Goal: Information Seeking & Learning: Learn about a topic

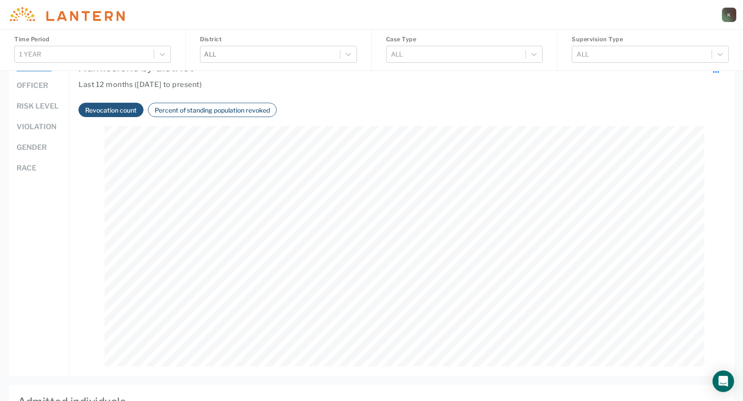
scroll to position [493, 0]
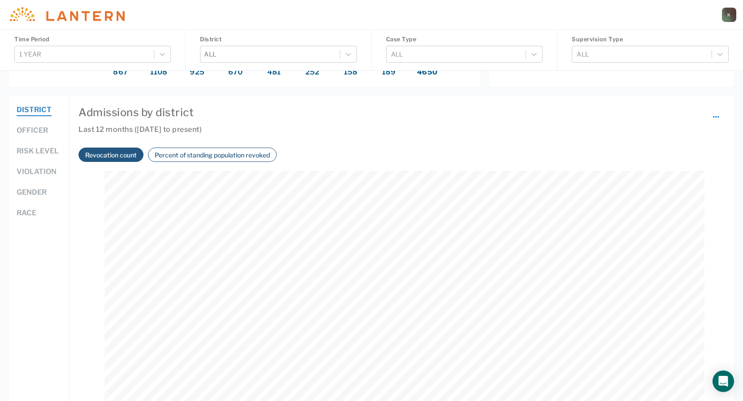
click at [34, 131] on button "Officer" at bounding box center [32, 131] width 31 height 12
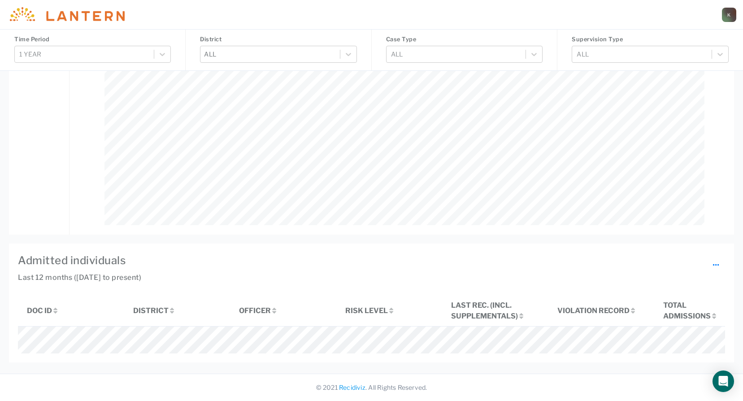
scroll to position [783, 0]
click at [349, 52] on icon at bounding box center [348, 54] width 9 height 9
click at [210, 74] on span at bounding box center [209, 76] width 9 height 9
click at [206, 152] on span at bounding box center [209, 155] width 9 height 9
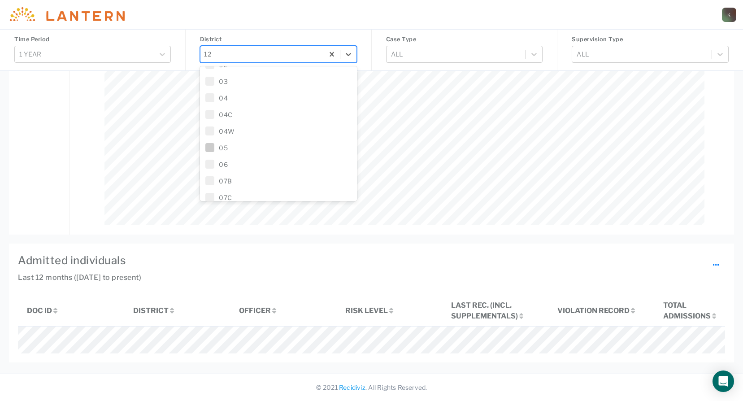
scroll to position [0, 0]
click at [404, 253] on h4 "Admitted individuals ..." at bounding box center [371, 261] width 707 height 16
click at [381, 253] on h4 "Admitted individuals ..." at bounding box center [371, 261] width 707 height 16
click at [371, 244] on div "Admitted individuals ... Last 12 months ([DATE] to present) DOC ID District Off…" at bounding box center [371, 303] width 725 height 119
click at [304, 37] on h4 "District" at bounding box center [278, 39] width 157 height 9
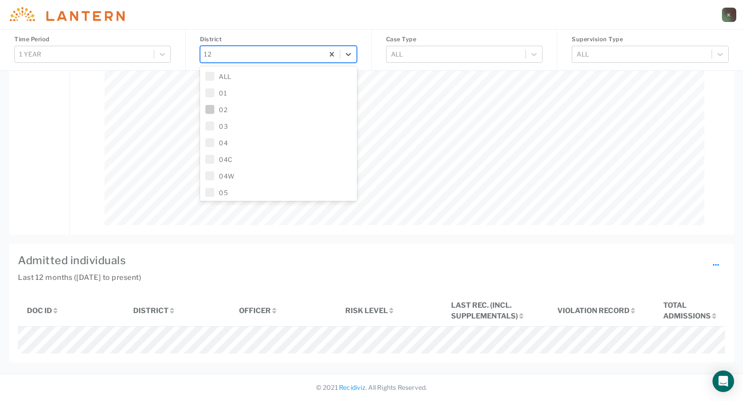
click at [178, 129] on div "Admissions by officer ... Last 12 months ([DATE] to present) Revocation count P…" at bounding box center [402, 71] width 665 height 325
click at [209, 112] on span at bounding box center [209, 110] width 9 height 9
click at [180, 125] on div "Admissions by officer ... Last 12 months ([DATE] to present) Revocation count P…" at bounding box center [402, 71] width 665 height 325
click at [183, 126] on div "Admissions by officer ... Last 12 months ([DATE] to present) Revocation count P…" at bounding box center [402, 71] width 665 height 325
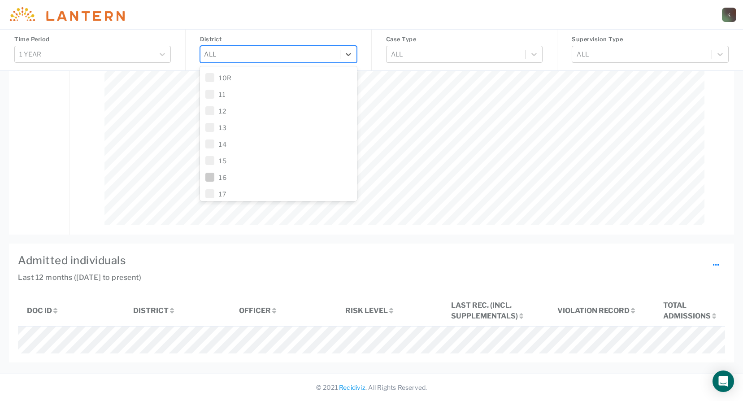
scroll to position [693, 0]
click at [210, 112] on span at bounding box center [209, 110] width 9 height 9
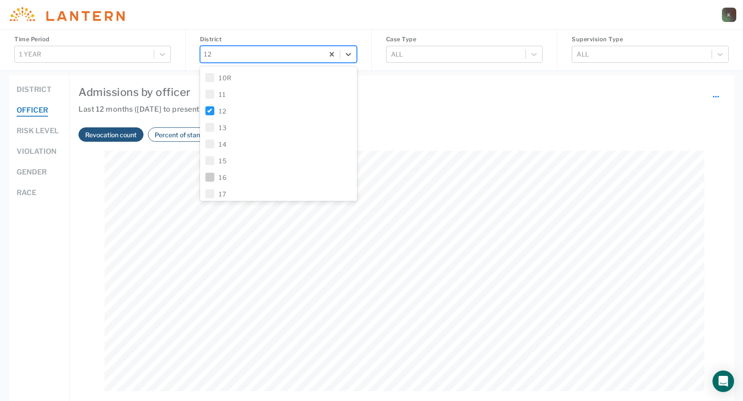
scroll to position [469, 0]
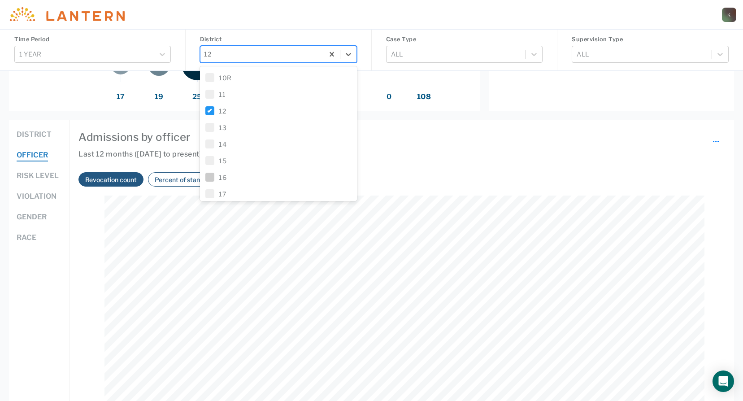
click at [374, 186] on div "Revocation count Percent of standing population revoked" at bounding box center [401, 183] width 647 height 23
click at [331, 56] on div "12" at bounding box center [278, 54] width 157 height 17
click at [337, 31] on div "District option 12, selected. 49 results available. Use Up and Down to choose o…" at bounding box center [279, 49] width 186 height 41
click at [209, 112] on span at bounding box center [209, 110] width 9 height 9
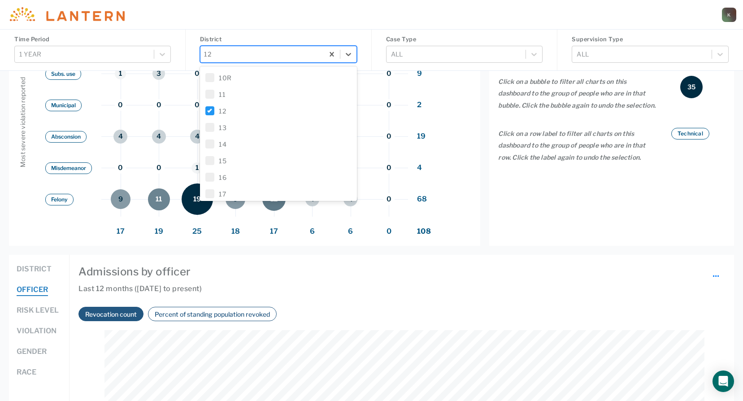
scroll to position [379, 0]
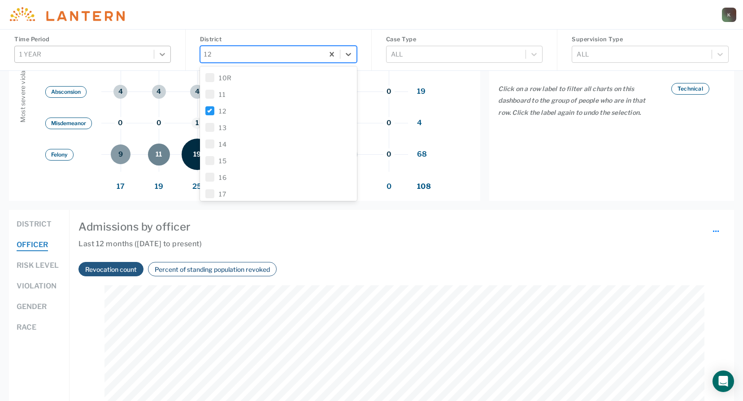
click at [165, 55] on icon at bounding box center [162, 54] width 9 height 9
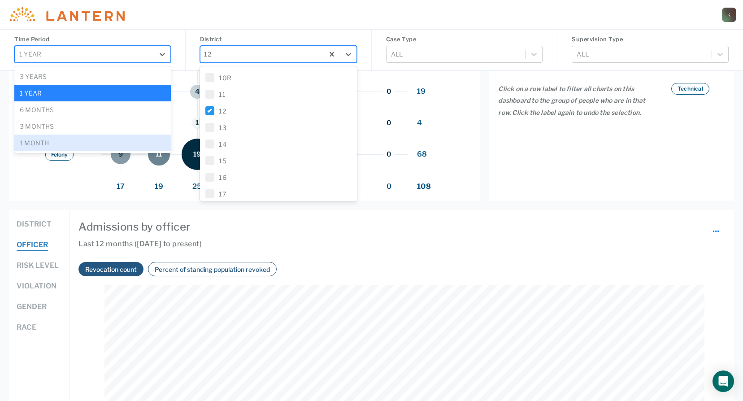
click at [59, 149] on div "1 month" at bounding box center [92, 143] width 157 height 17
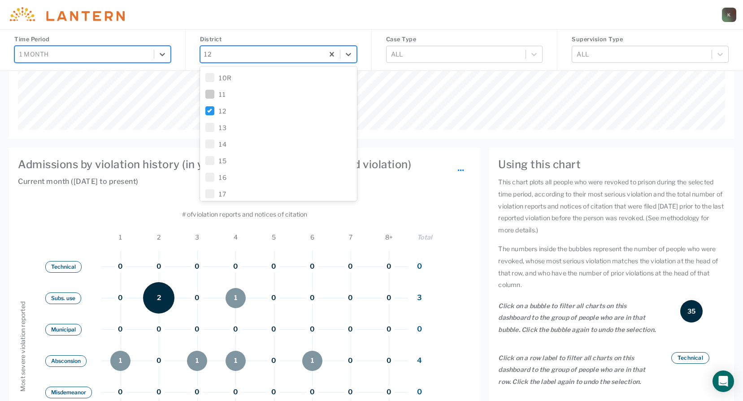
scroll to position [0, 0]
